Goal: Find specific page/section: Find specific page/section

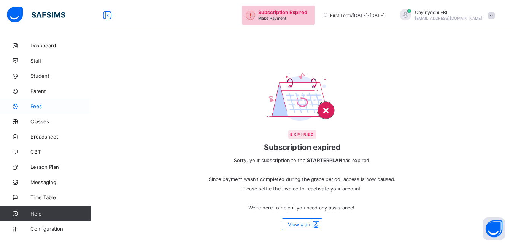
click at [37, 103] on link "Fees" at bounding box center [45, 106] width 91 height 15
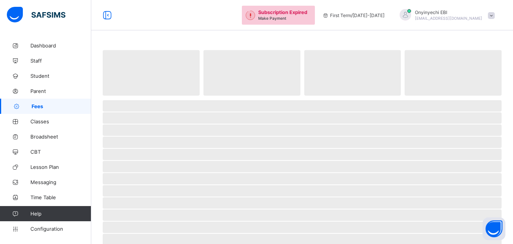
click at [37, 103] on link "Fees" at bounding box center [45, 106] width 91 height 15
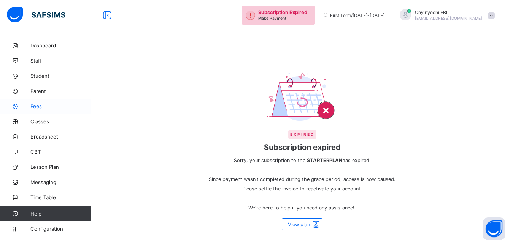
click at [40, 104] on span "Fees" at bounding box center [60, 106] width 61 height 6
